Goal: Submit feedback/report problem

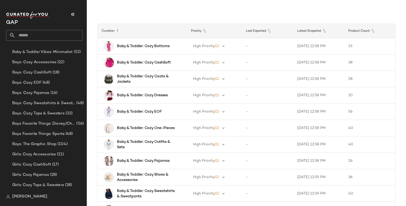
scroll to position [144, 0]
click at [44, 154] on span "Girls: Cozy Accessories" at bounding box center [34, 155] width 44 height 6
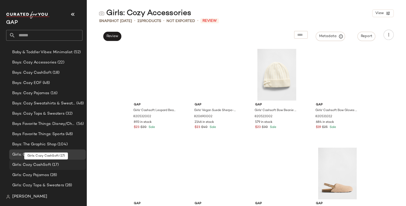
click at [42, 163] on span "Girls: Cozy CashSoft" at bounding box center [31, 165] width 39 height 6
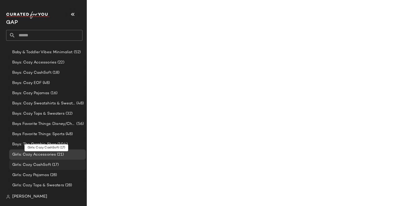
scroll to position [208, 0]
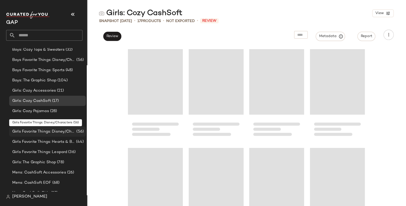
click at [46, 132] on span "Girls Favorite Things: Disney/Characters" at bounding box center [43, 132] width 63 height 6
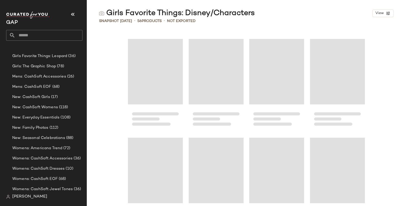
scroll to position [368, 0]
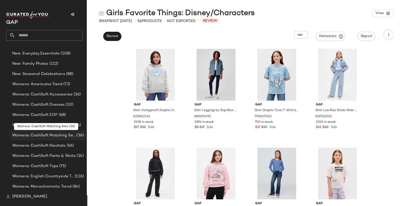
click at [46, 132] on span "Womens: CashSoft Matching Sets" at bounding box center [43, 135] width 63 height 6
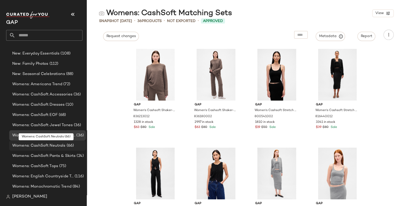
click at [47, 146] on span "Womens: CashSoft Neutrals" at bounding box center [38, 146] width 53 height 6
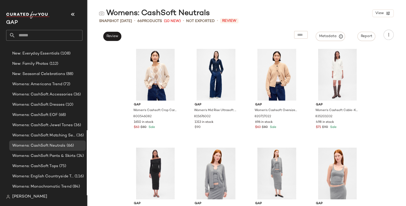
click at [122, 145] on div "Gap Women's Cashsoft Crop Cardigan by Gap Winter Green Argyle Size XL 800546082…" at bounding box center [246, 126] width 319 height 160
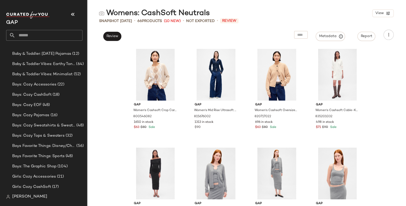
scroll to position [112, 0]
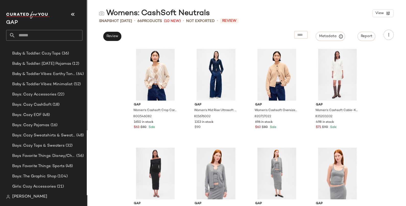
click at [34, 145] on span "Boys: Cozy Tops & Sweaters" at bounding box center [38, 146] width 52 height 6
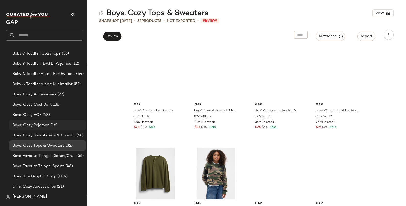
click at [36, 128] on div "Boys: Cozy Pajamas (16)" at bounding box center [47, 125] width 77 height 10
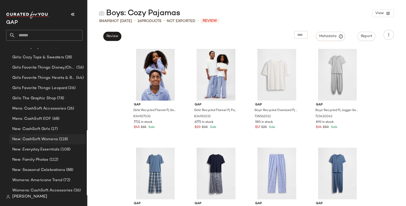
scroll to position [336, 0]
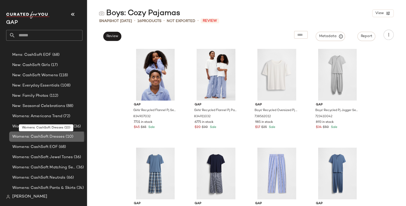
click at [42, 136] on span "Womens: CashSoft Dresses" at bounding box center [38, 137] width 52 height 6
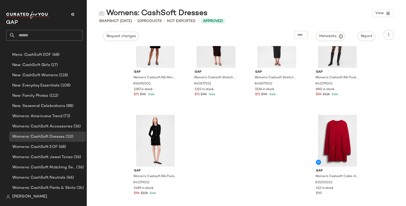
scroll to position [137, 0]
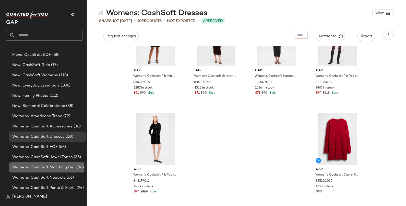
click at [47, 170] on div "Womens: CashSoft Matching Sets (36)" at bounding box center [47, 167] width 77 height 10
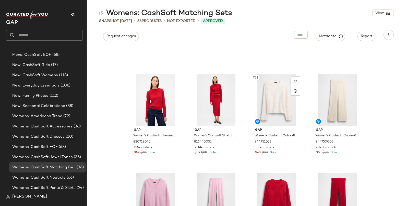
scroll to position [729, 0]
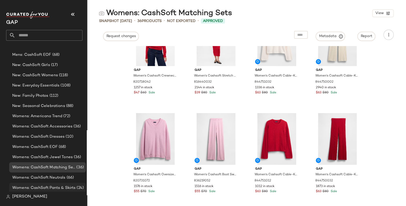
click at [51, 189] on span "Womens: CashSoft Pants & Skirts" at bounding box center [43, 188] width 63 height 6
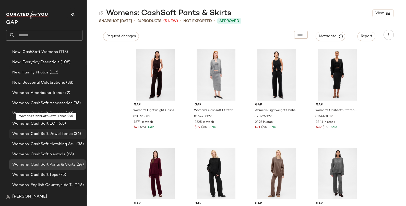
scroll to position [368, 0]
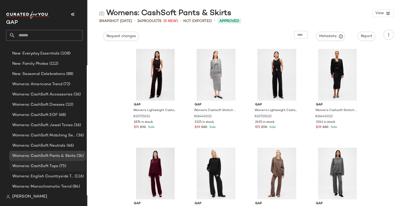
click at [37, 165] on span "Womens: CashSoft Tops" at bounding box center [35, 166] width 46 height 6
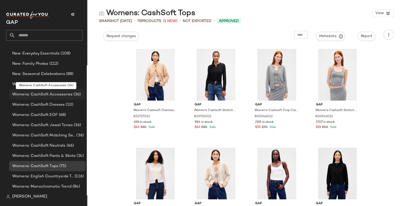
click at [60, 95] on span "Womens: CashSoft Accessories" at bounding box center [42, 95] width 60 height 6
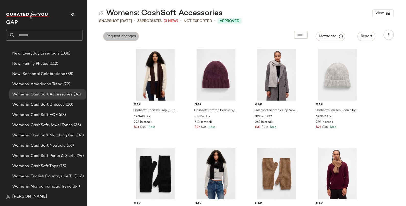
click at [128, 37] on span "Request changes" at bounding box center [121, 36] width 30 height 4
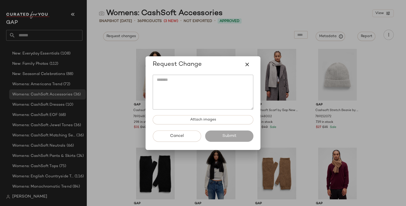
click at [213, 85] on textarea at bounding box center [203, 92] width 101 height 35
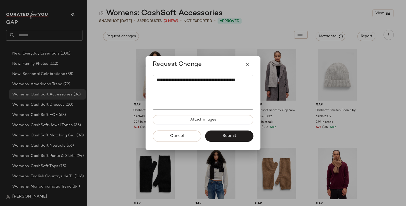
type textarea "**********"
click at [249, 63] on icon "button" at bounding box center [247, 64] width 6 height 6
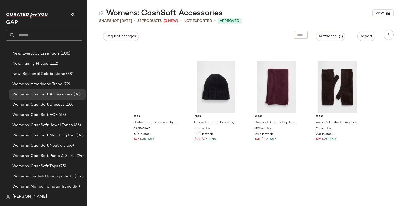
scroll to position [729, 0]
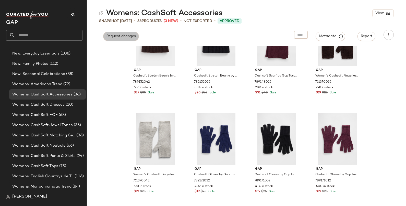
click at [125, 35] on span "Request changes" at bounding box center [121, 36] width 30 height 4
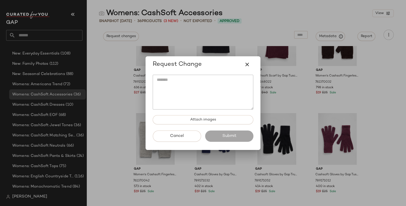
click at [196, 80] on textarea at bounding box center [203, 92] width 101 height 35
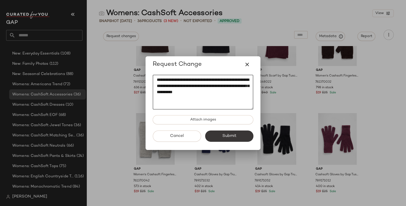
type textarea "**********"
click at [223, 134] on span "Submit" at bounding box center [229, 135] width 14 height 5
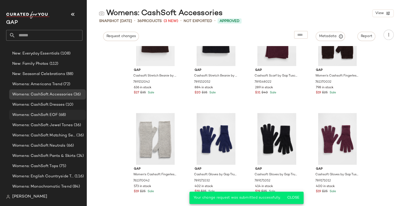
click at [61, 116] on span "(68)" at bounding box center [62, 115] width 8 height 6
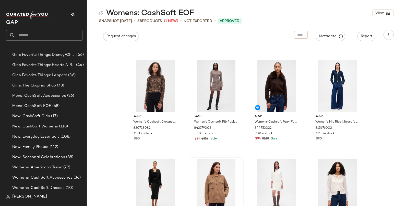
scroll to position [319, 0]
